Goal: Find specific page/section: Find specific page/section

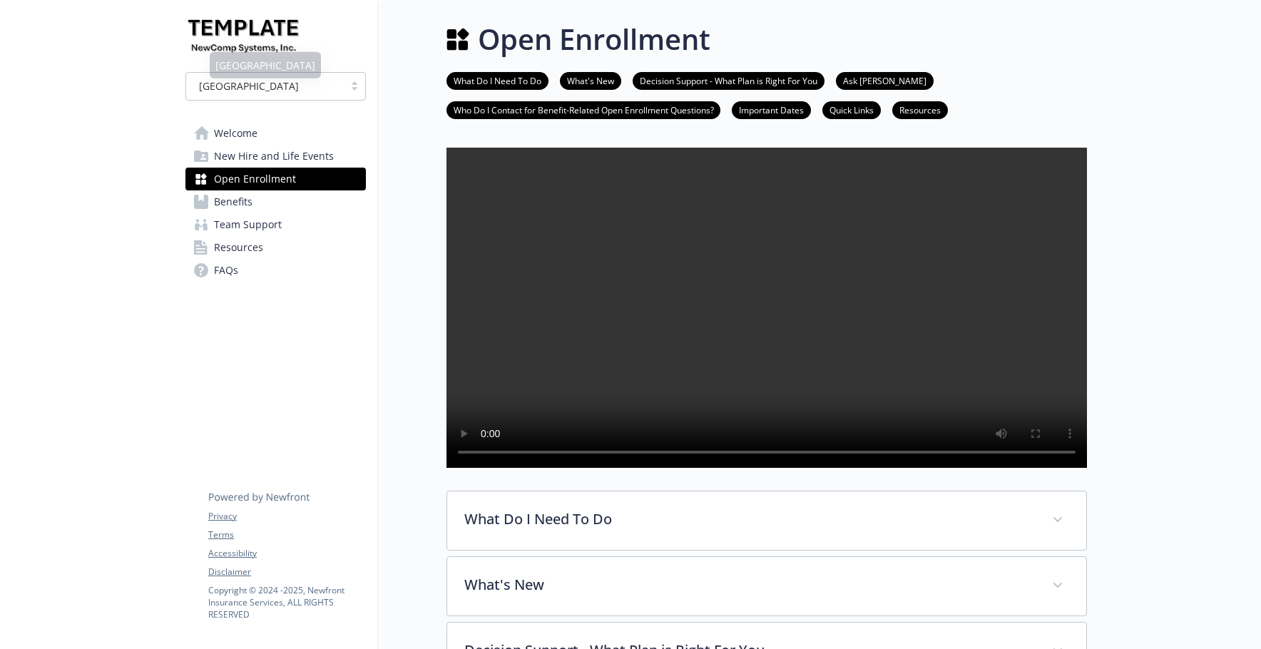
drag, startPoint x: 55, startPoint y: 58, endPoint x: 156, endPoint y: 61, distance: 101.3
